Goal: Check status: Check status

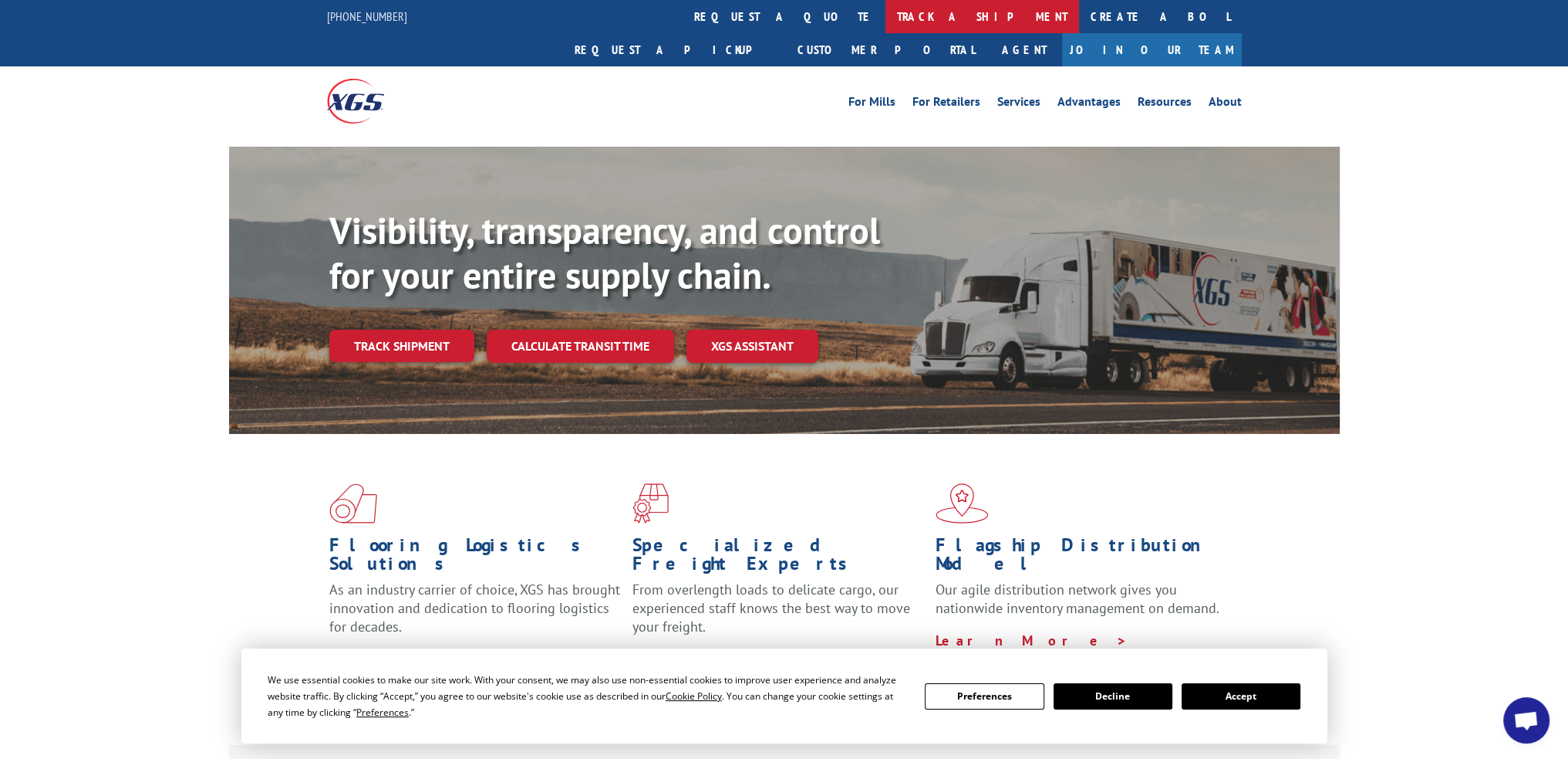
click at [885, 20] on link "track a shipment" at bounding box center [982, 16] width 194 height 33
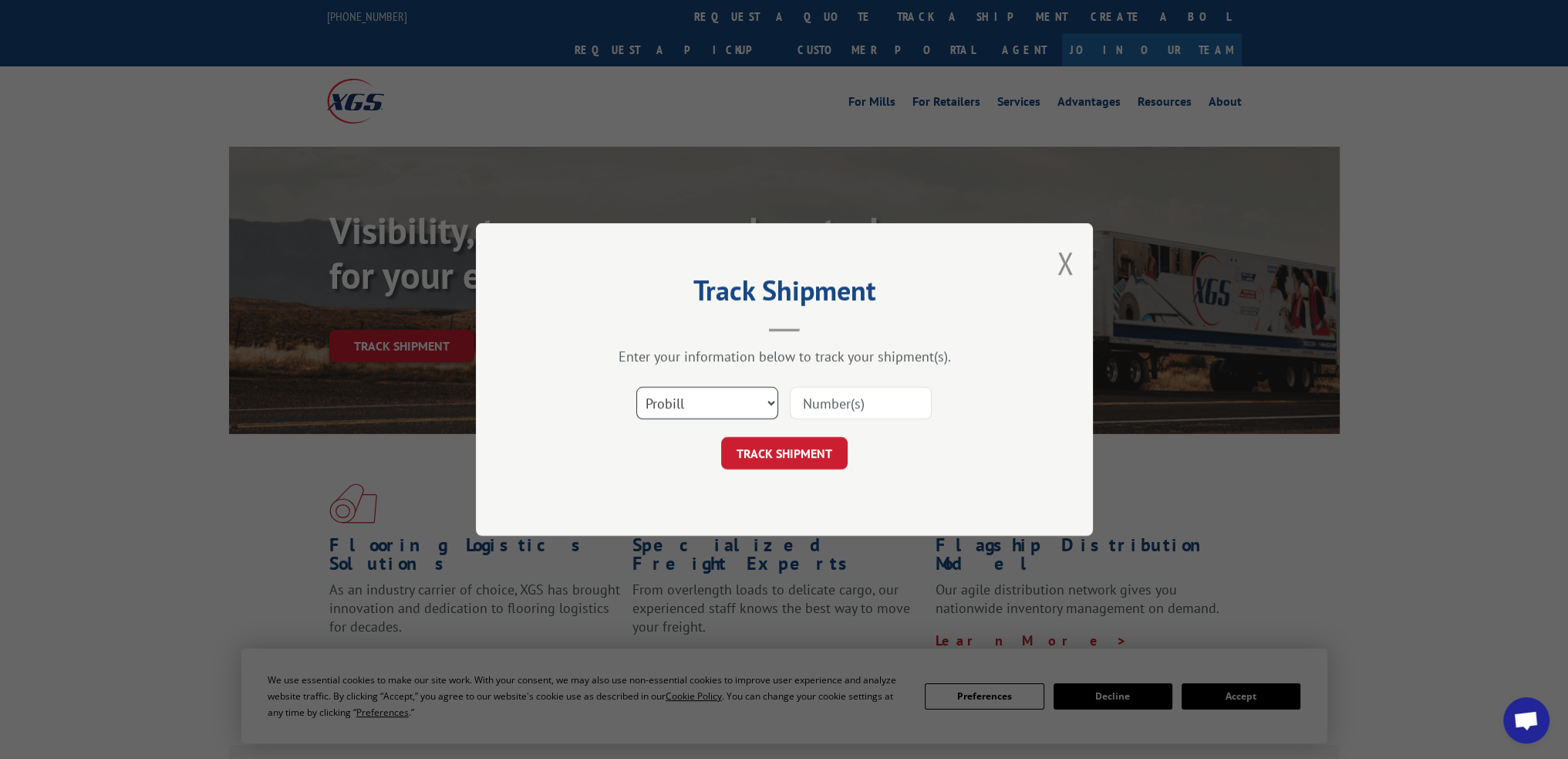
click at [765, 408] on select "Select category... Probill BOL PO" at bounding box center [707, 403] width 142 height 33
select select "po"
click at [636, 387] on select "Select category... Probill BOL PO" at bounding box center [707, 403] width 142 height 33
click at [841, 405] on input at bounding box center [861, 403] width 142 height 33
type input "296723671"
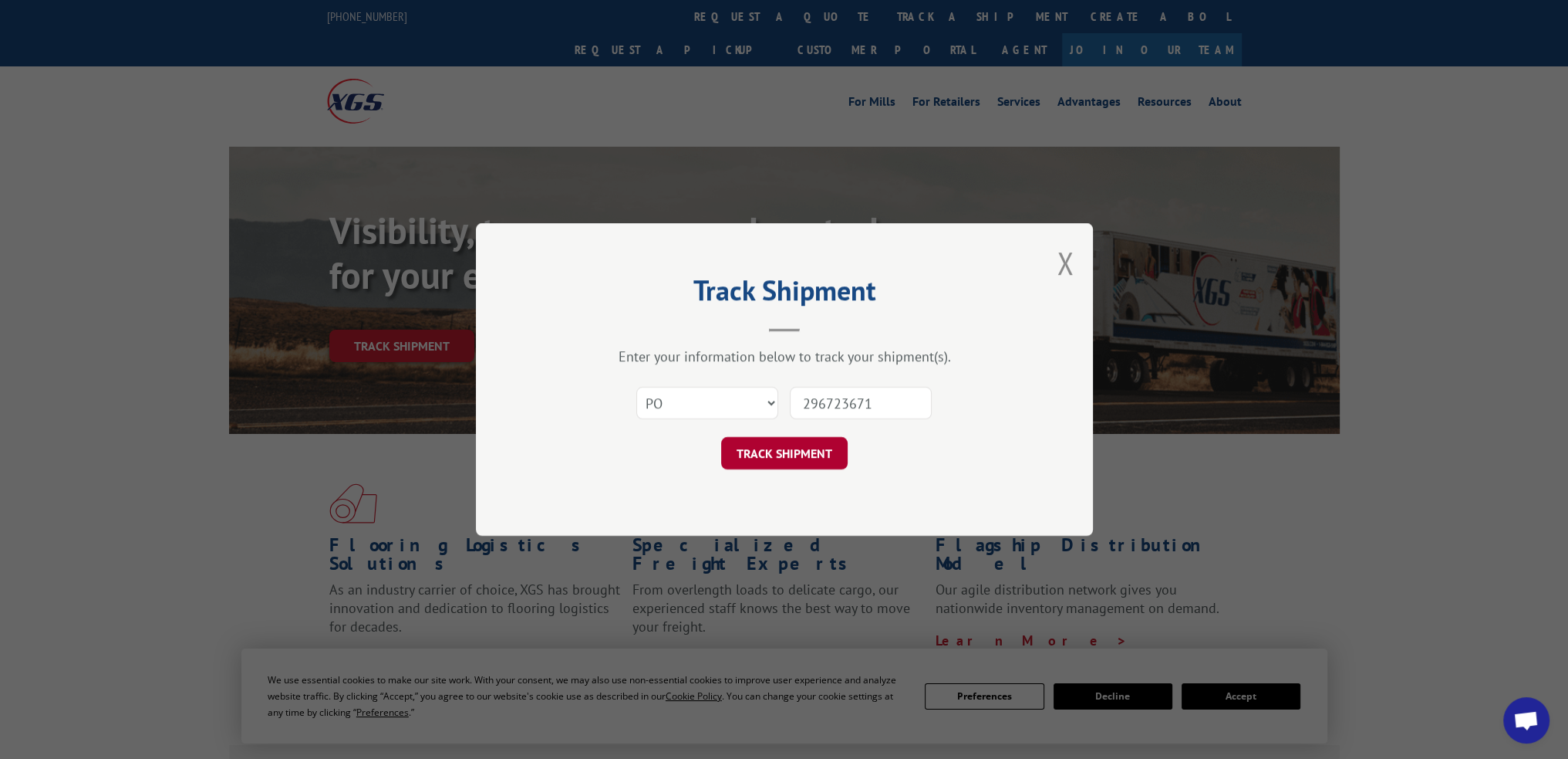
click at [791, 461] on button "TRACK SHIPMENT" at bounding box center [784, 453] width 126 height 33
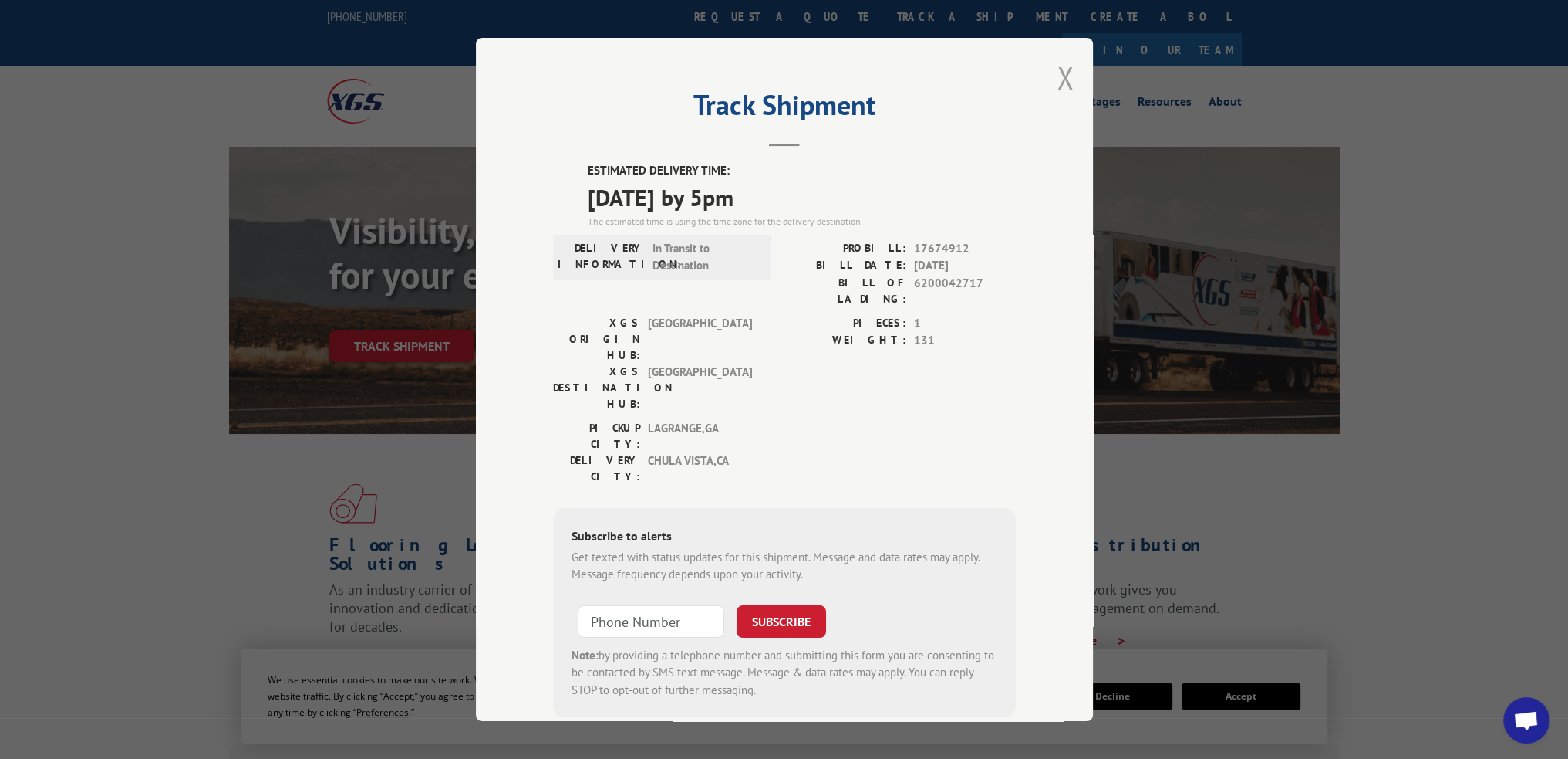
click at [1061, 86] on button "Close modal" at bounding box center [1065, 78] width 17 height 41
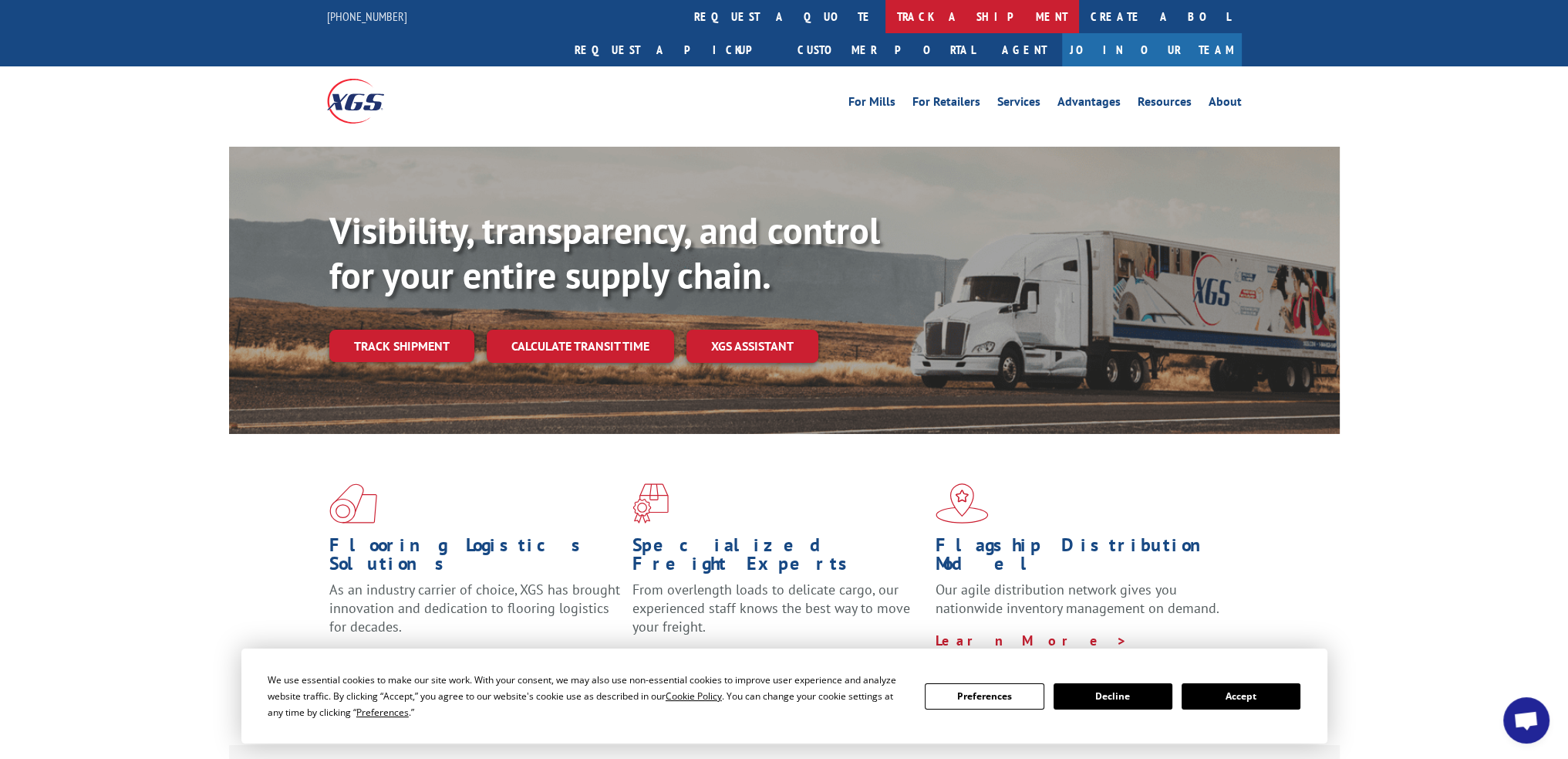
click at [885, 11] on link "track a shipment" at bounding box center [982, 16] width 194 height 33
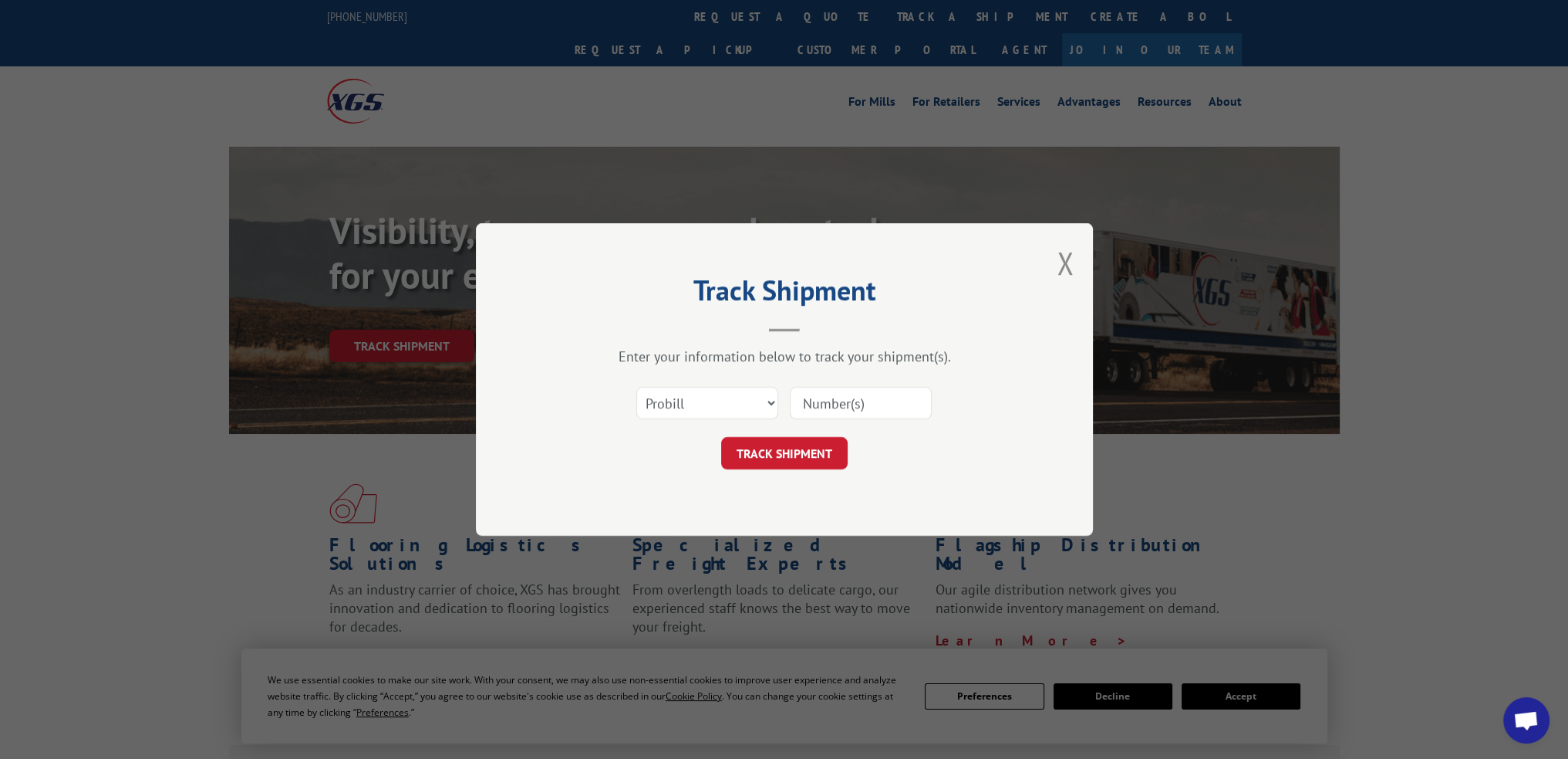
click at [821, 401] on input at bounding box center [861, 403] width 142 height 33
type input "17674912"
click button "TRACK SHIPMENT" at bounding box center [784, 453] width 126 height 33
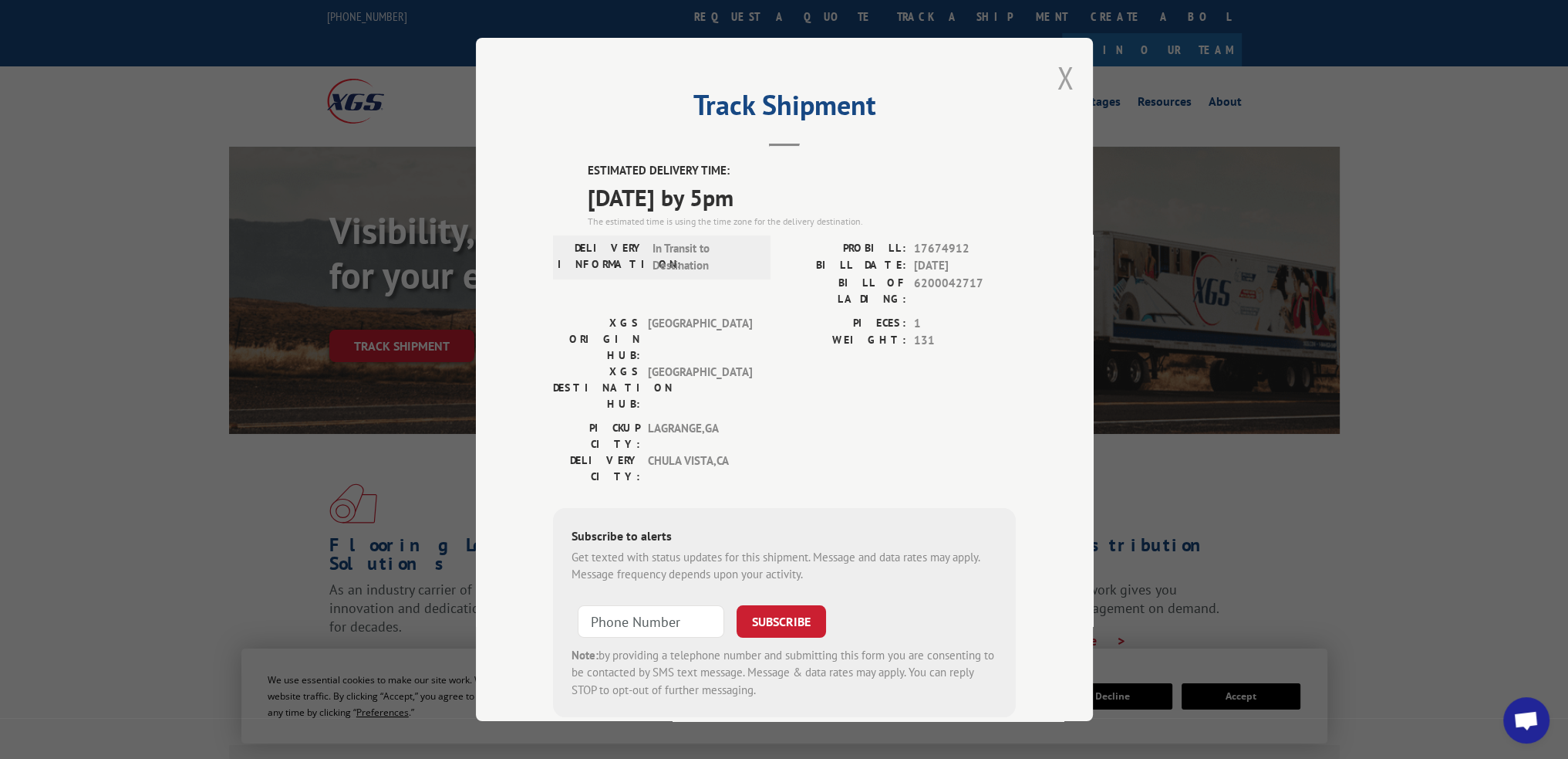
click at [1061, 84] on button "Close modal" at bounding box center [1065, 78] width 17 height 41
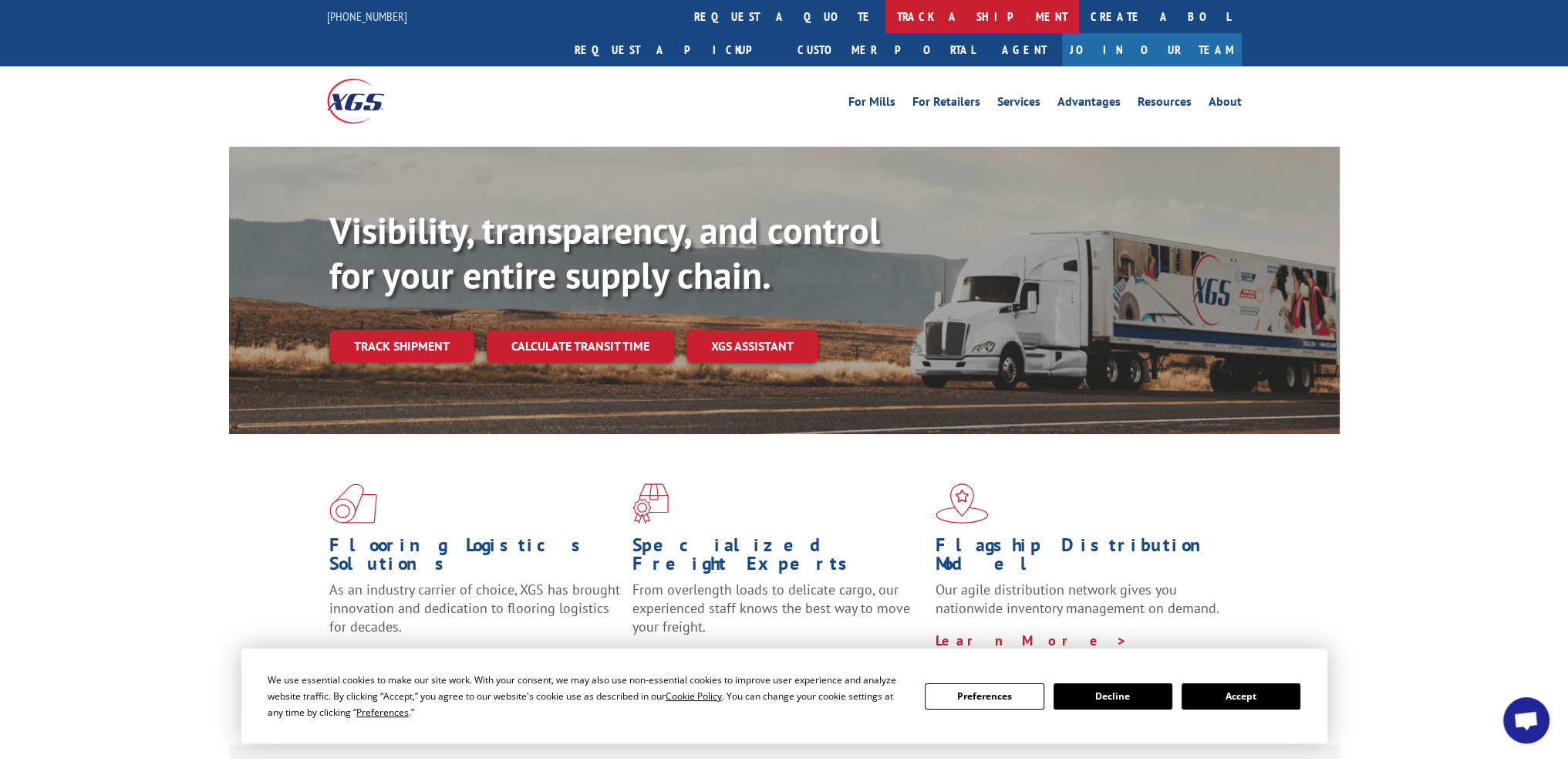
click at [885, 18] on link "track a shipment" at bounding box center [982, 16] width 194 height 33
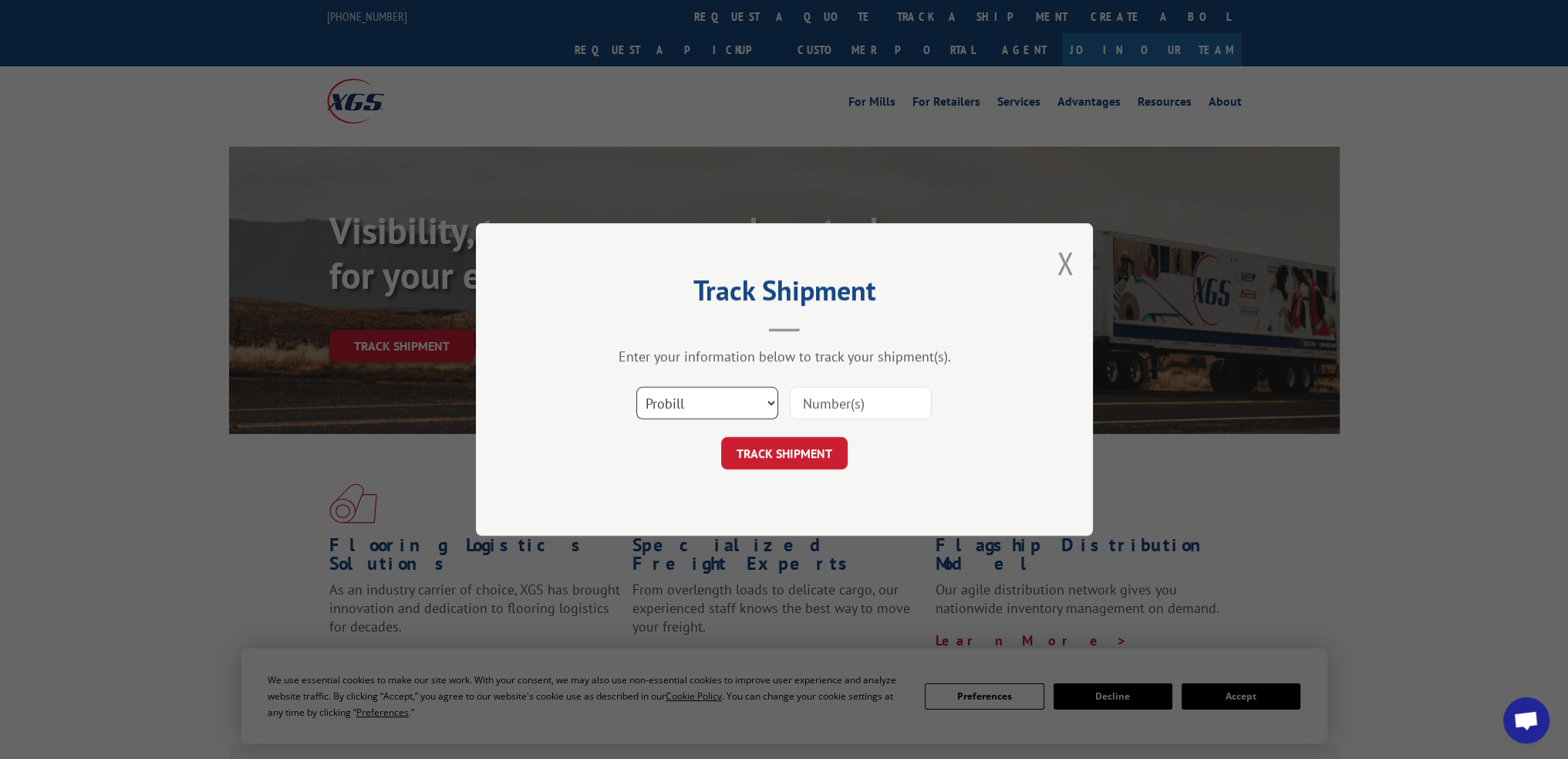
drag, startPoint x: 768, startPoint y: 397, endPoint x: 765, endPoint y: 406, distance: 9.5
click at [768, 397] on select "Select category... Probill BOL PO" at bounding box center [707, 403] width 142 height 33
select select "po"
click at [636, 387] on select "Select category... Probill BOL PO" at bounding box center [707, 403] width 142 height 33
click at [829, 400] on input at bounding box center [861, 403] width 142 height 33
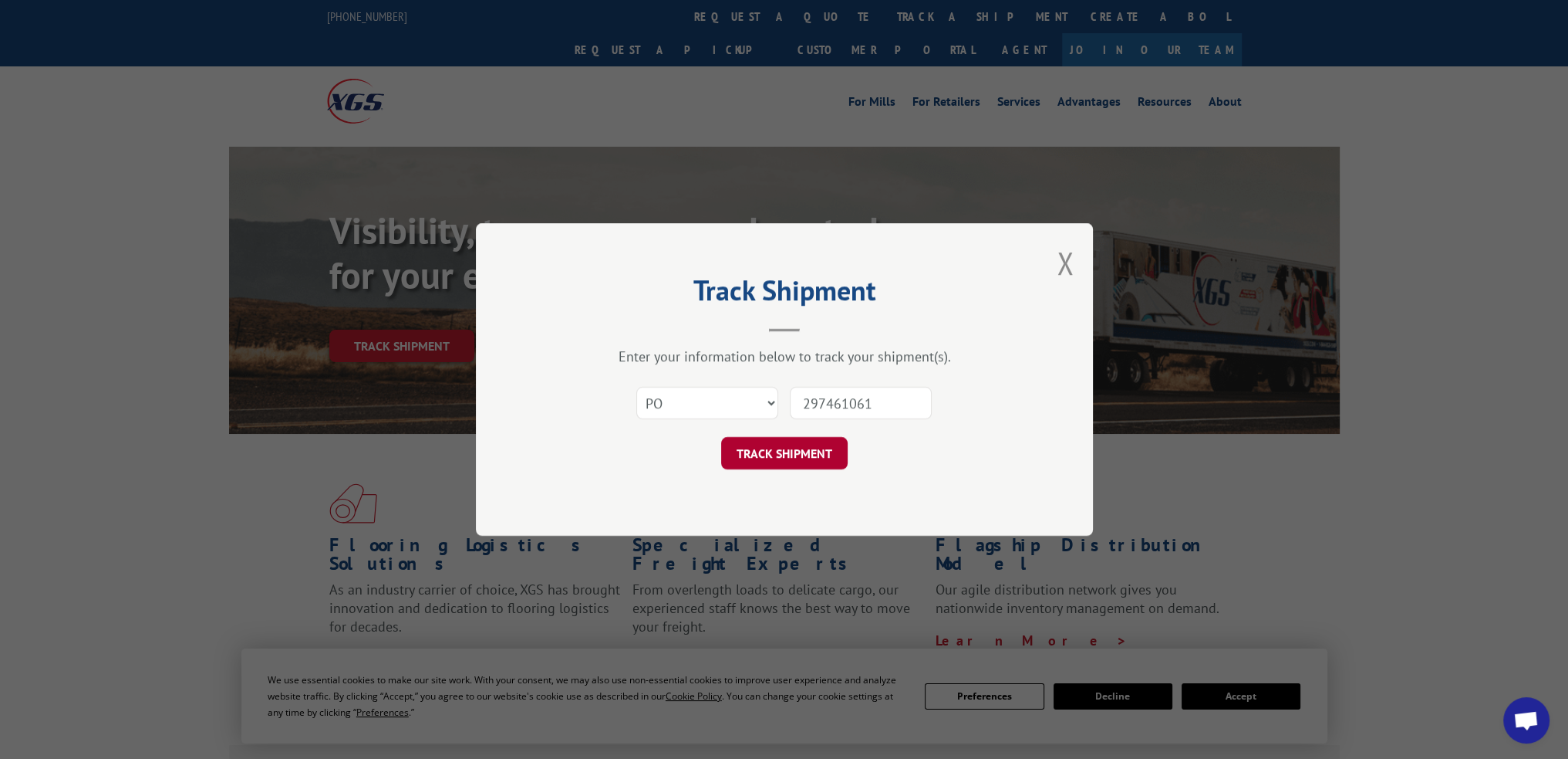
type input "297461061"
click at [771, 449] on button "TRACK SHIPMENT" at bounding box center [784, 453] width 126 height 33
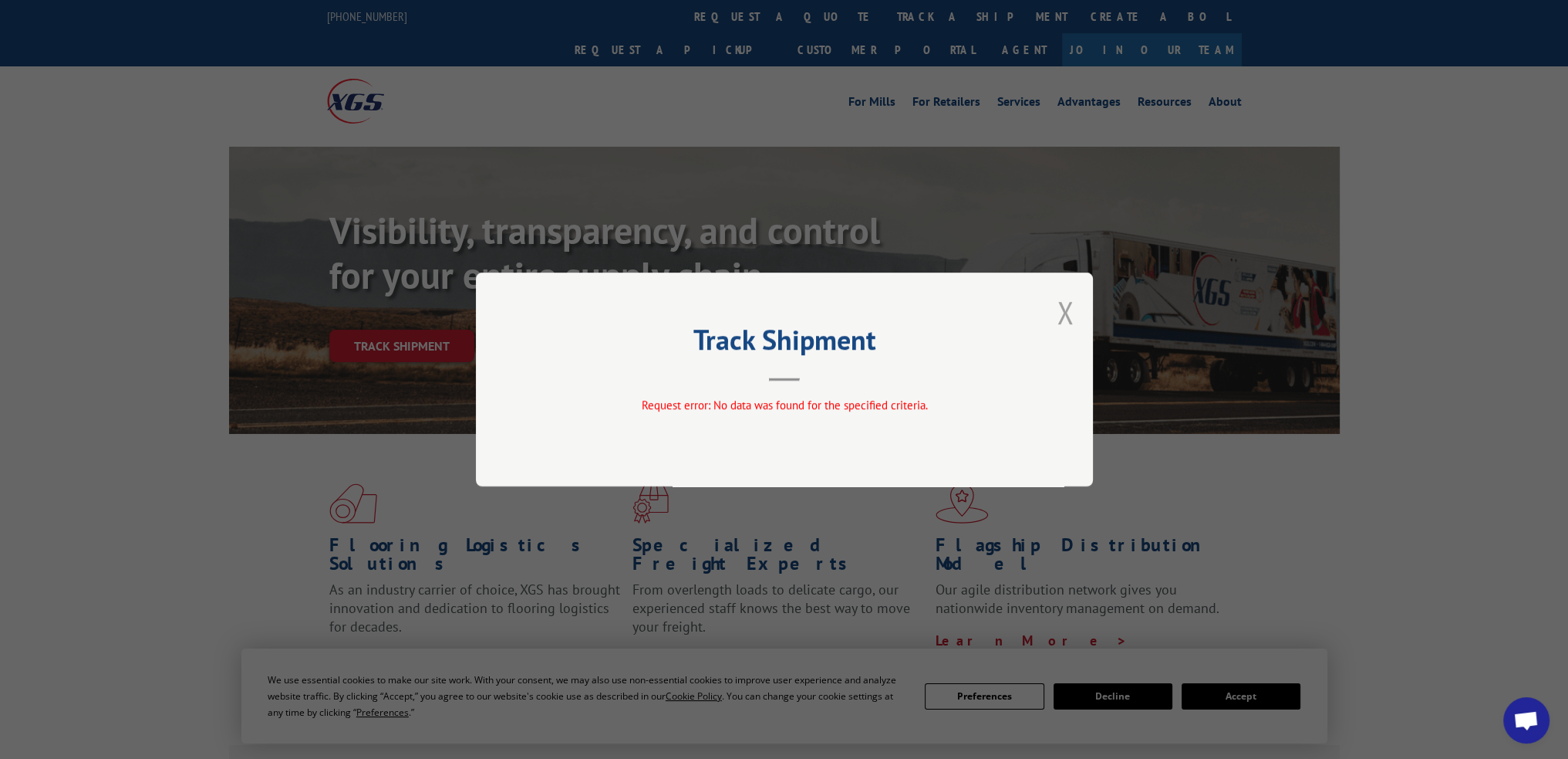
click at [1061, 317] on button "Close modal" at bounding box center [1065, 312] width 17 height 41
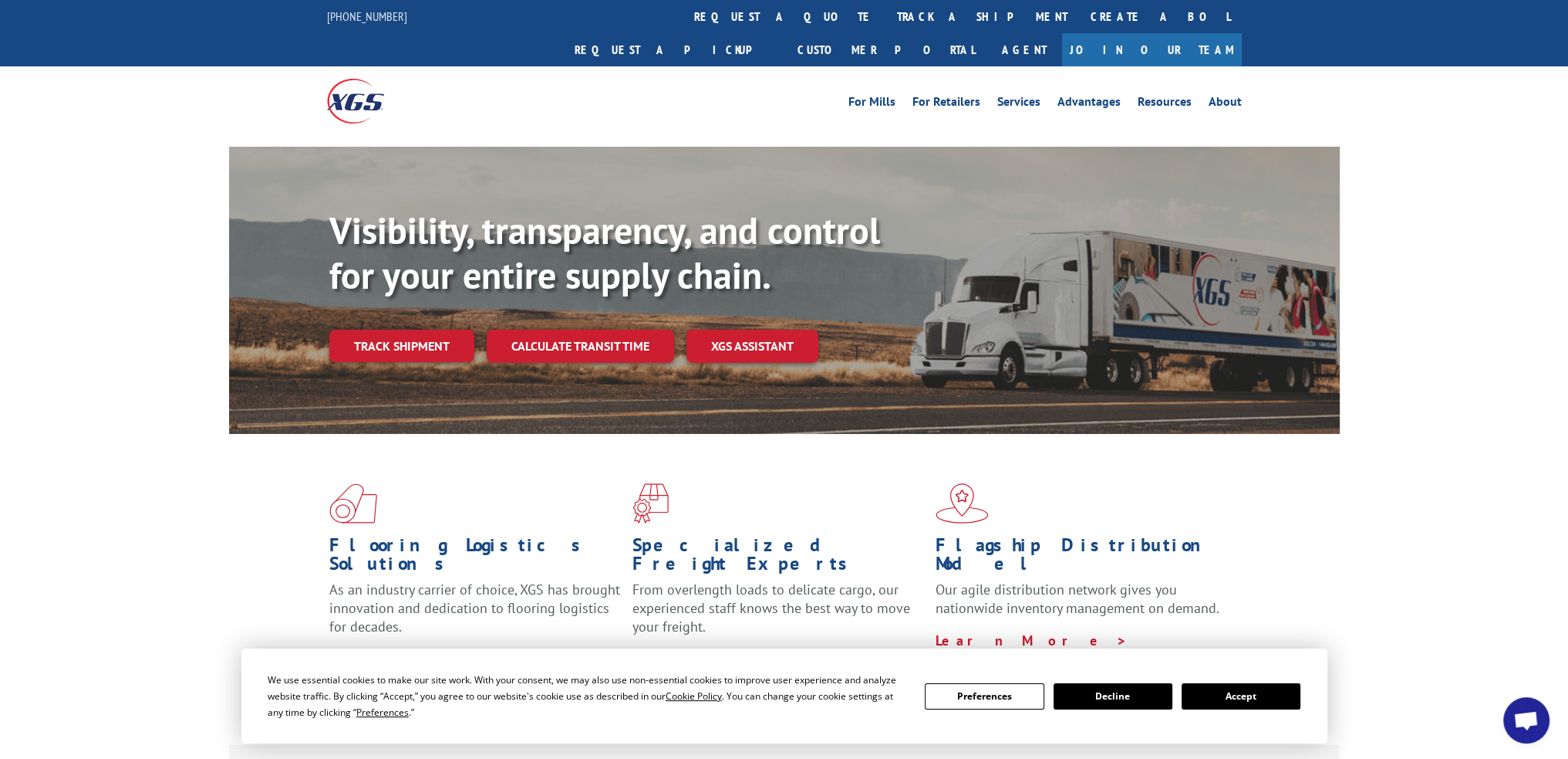
click at [1226, 692] on button "Accept" at bounding box center [1241, 696] width 119 height 26
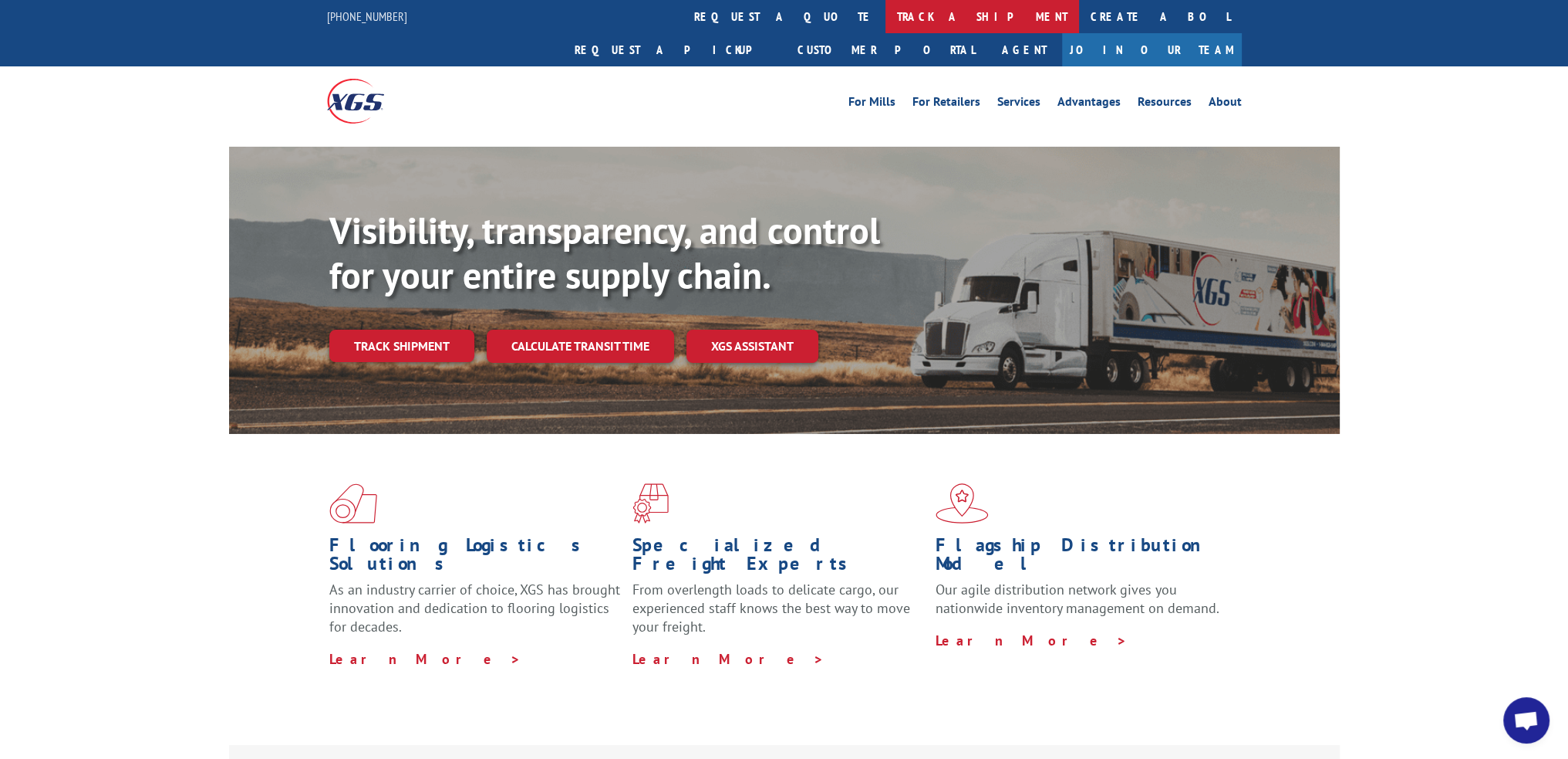
click at [885, 21] on link "track a shipment" at bounding box center [982, 16] width 194 height 33
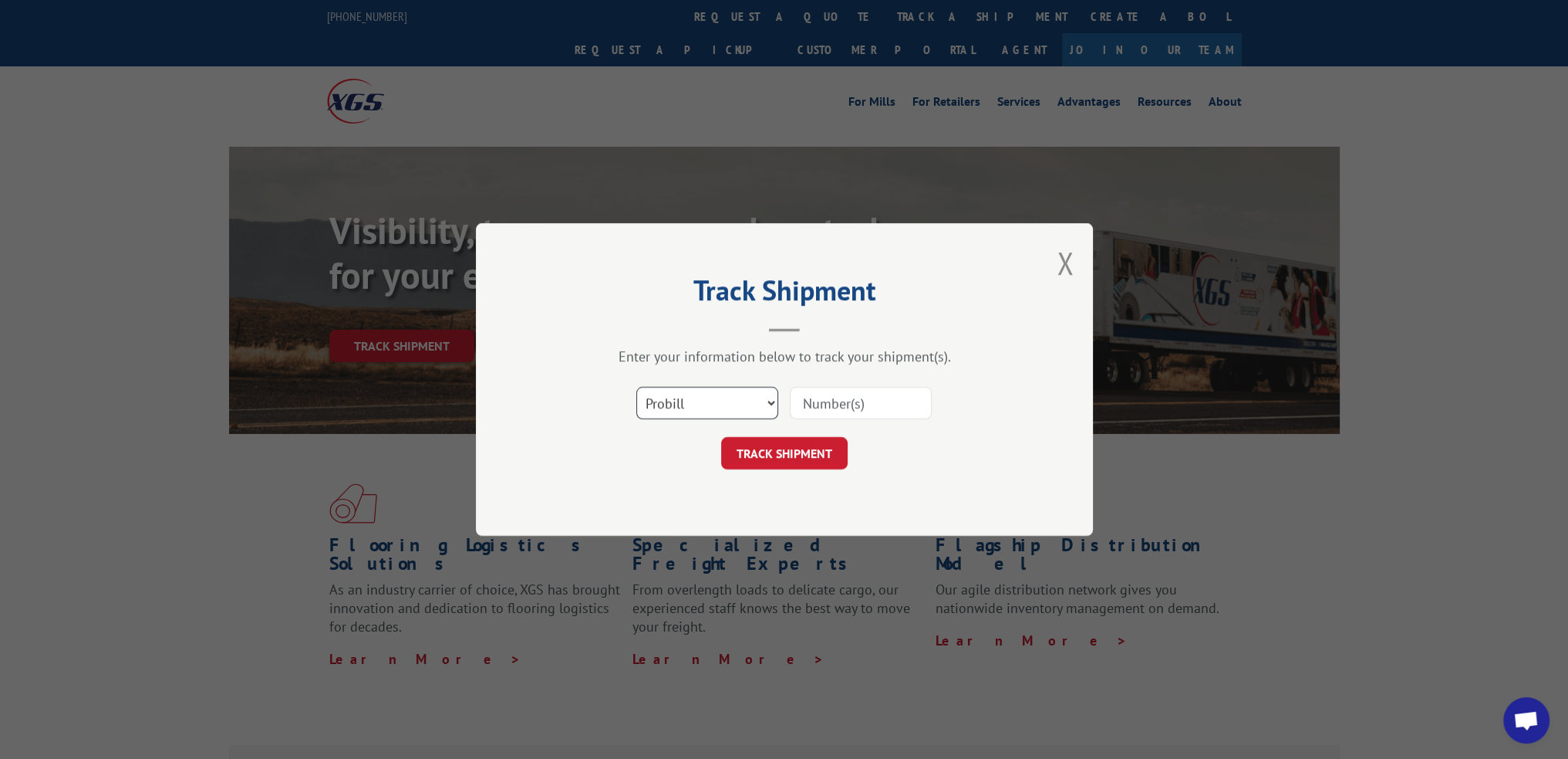
click at [773, 407] on select "Select category... Probill BOL PO" at bounding box center [707, 403] width 142 height 33
select select "po"
click at [636, 387] on select "Select category... Probill BOL PO" at bounding box center [707, 403] width 142 height 33
click at [825, 413] on input at bounding box center [861, 403] width 142 height 33
type input "297461061"
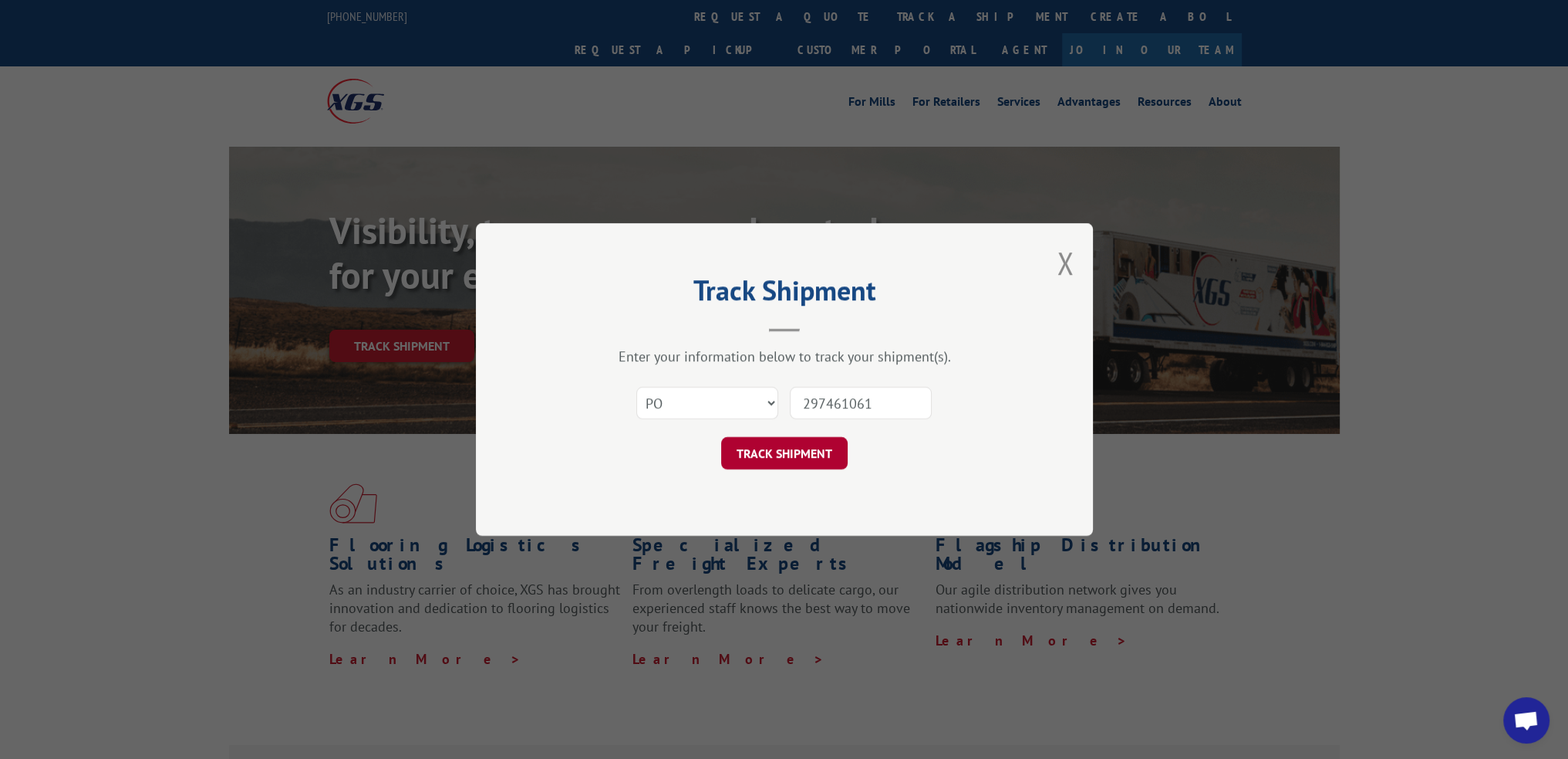
click at [799, 447] on button "TRACK SHIPMENT" at bounding box center [784, 453] width 126 height 33
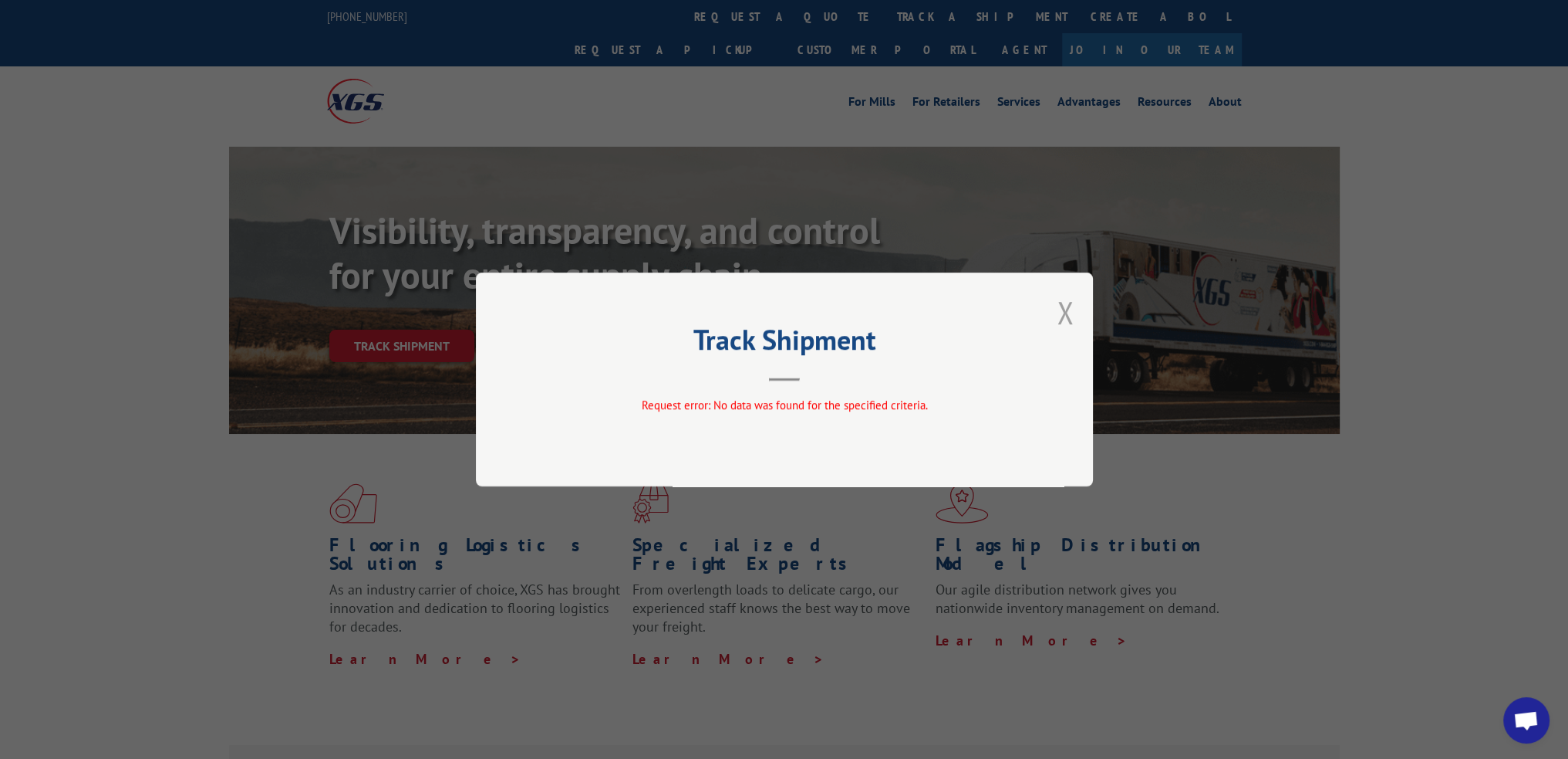
click at [1057, 314] on button "Close modal" at bounding box center [1065, 312] width 17 height 41
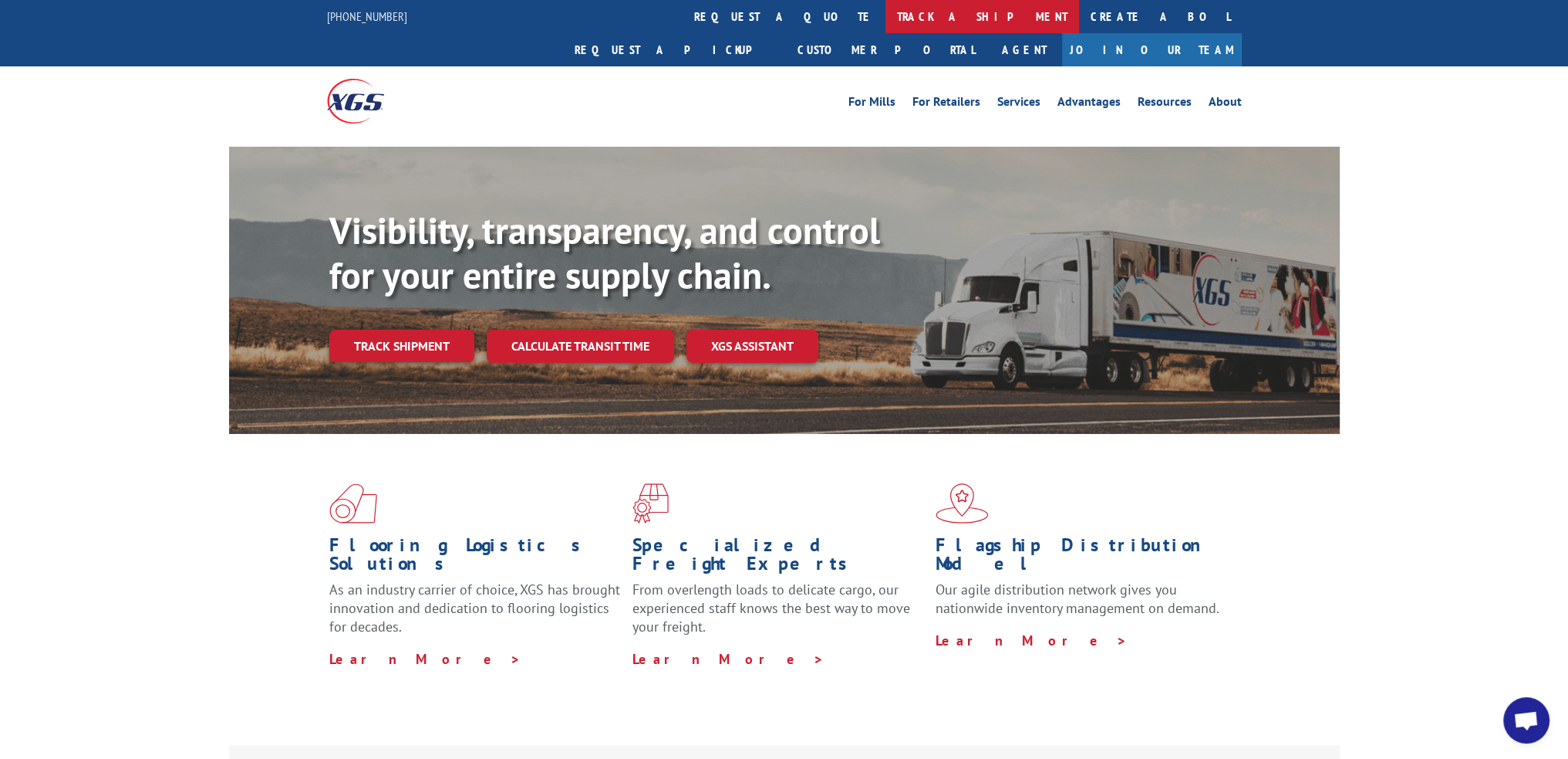
click at [885, 24] on link "track a shipment" at bounding box center [982, 16] width 194 height 33
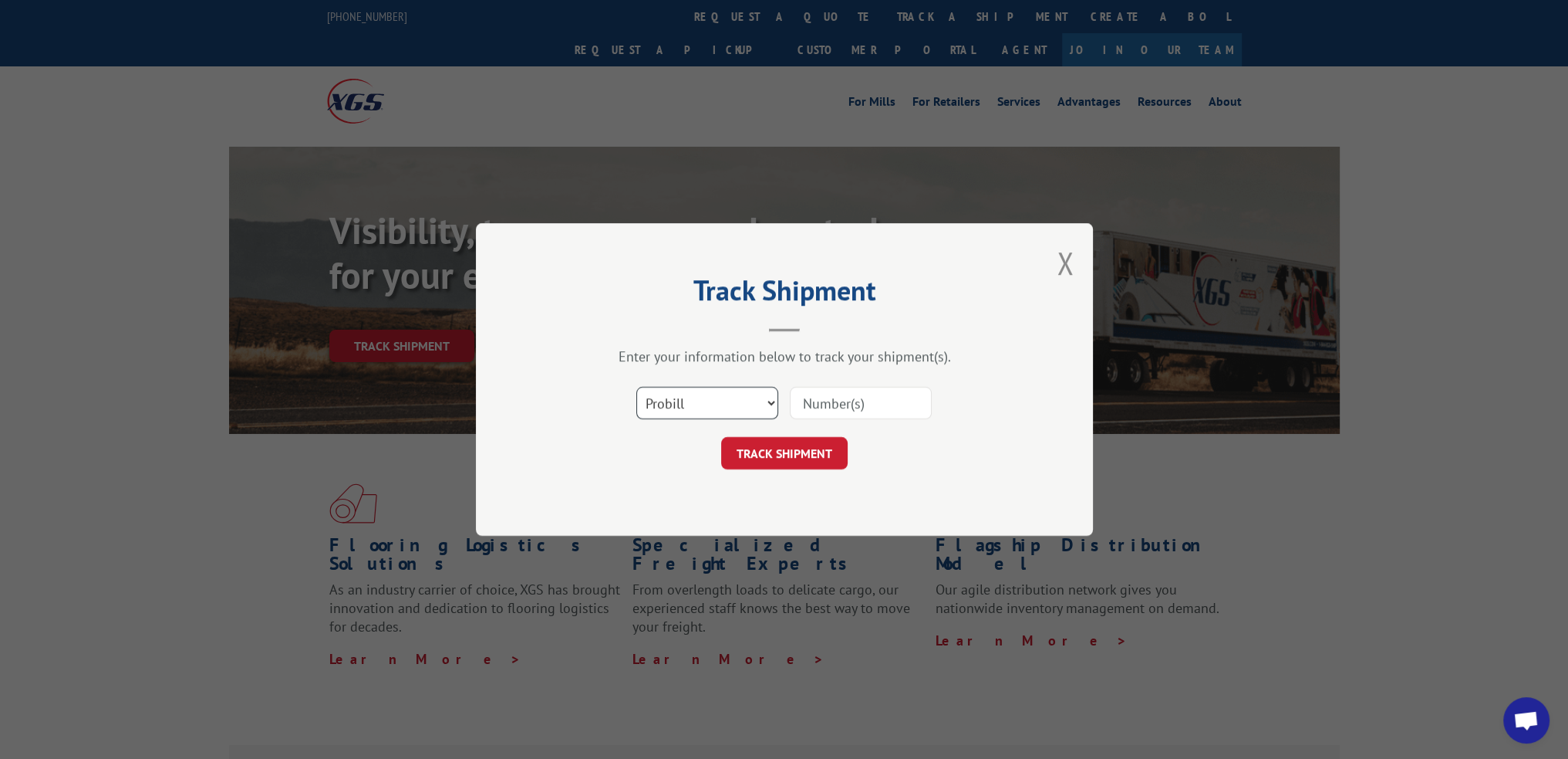
click at [770, 409] on select "Select category... Probill BOL PO" at bounding box center [707, 403] width 142 height 33
select select "bol"
click at [636, 387] on select "Select category... Probill BOL PO" at bounding box center [707, 403] width 142 height 33
paste input "6200043233"
type input "6200043233"
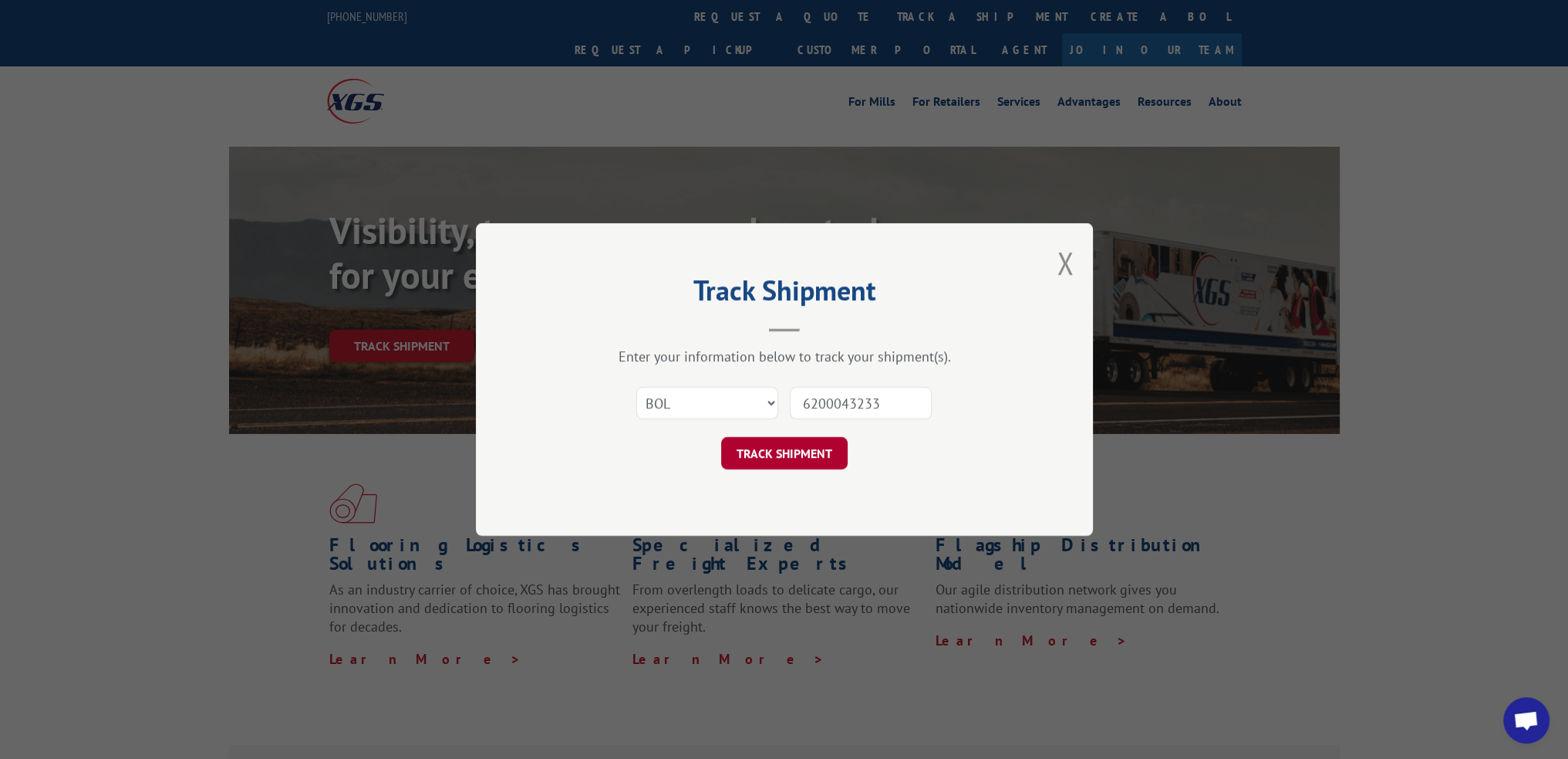
click at [824, 453] on button "TRACK SHIPMENT" at bounding box center [784, 453] width 126 height 33
